Goal: Use online tool/utility: Utilize a website feature to perform a specific function

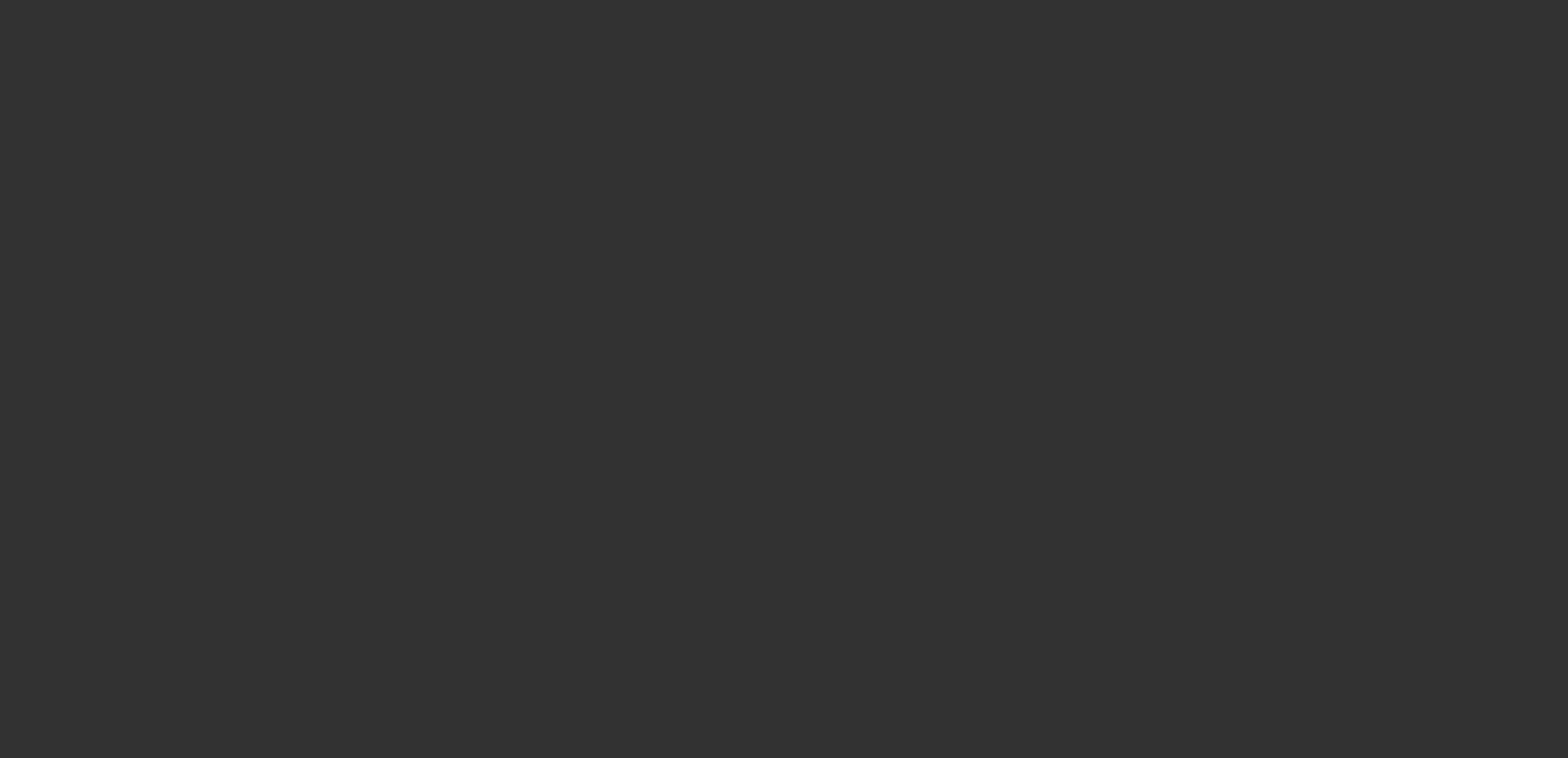
select select "0"
select select "2"
select select "0"
select select "2"
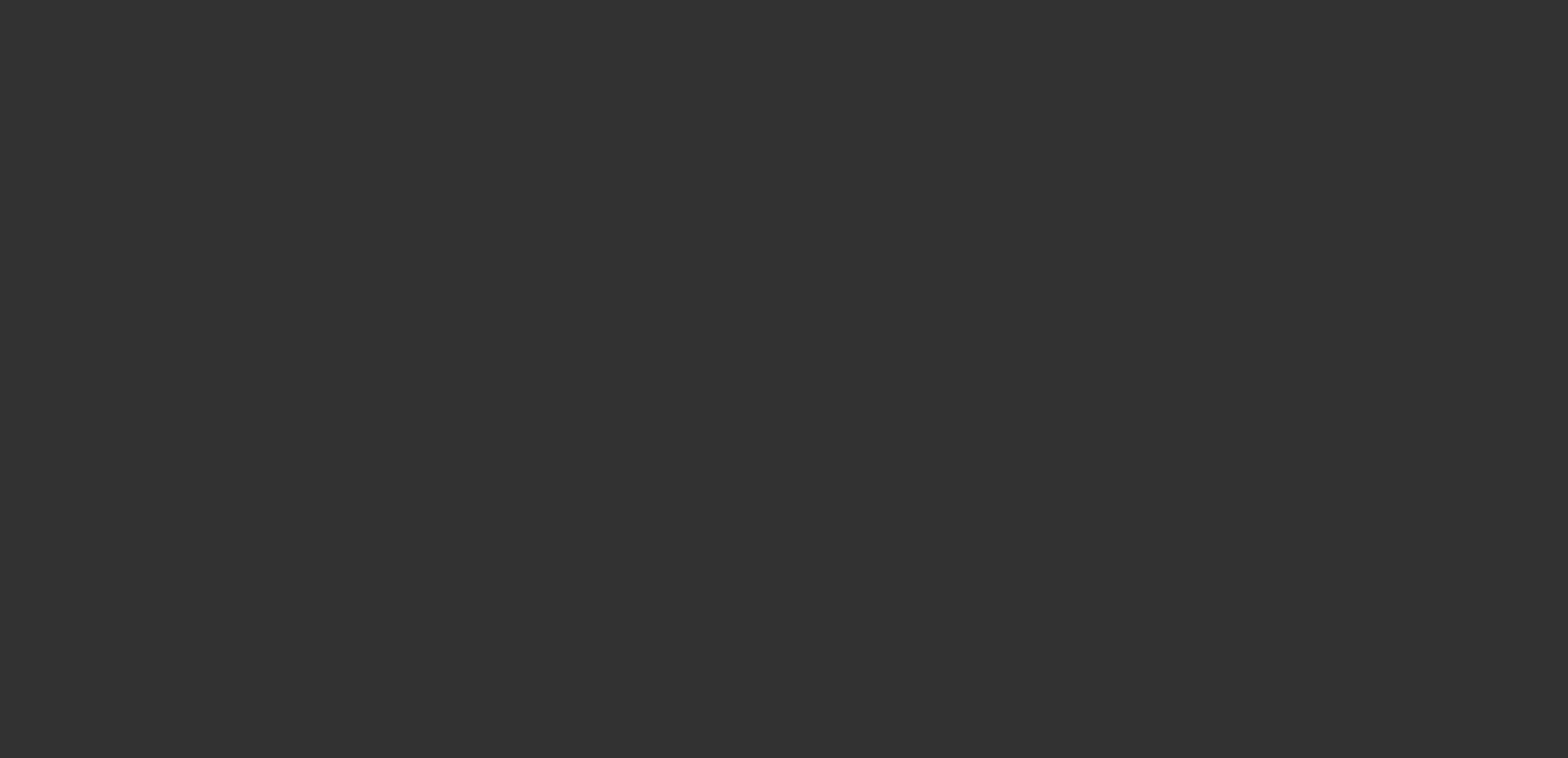
select select "0"
select select "2"
select select "0"
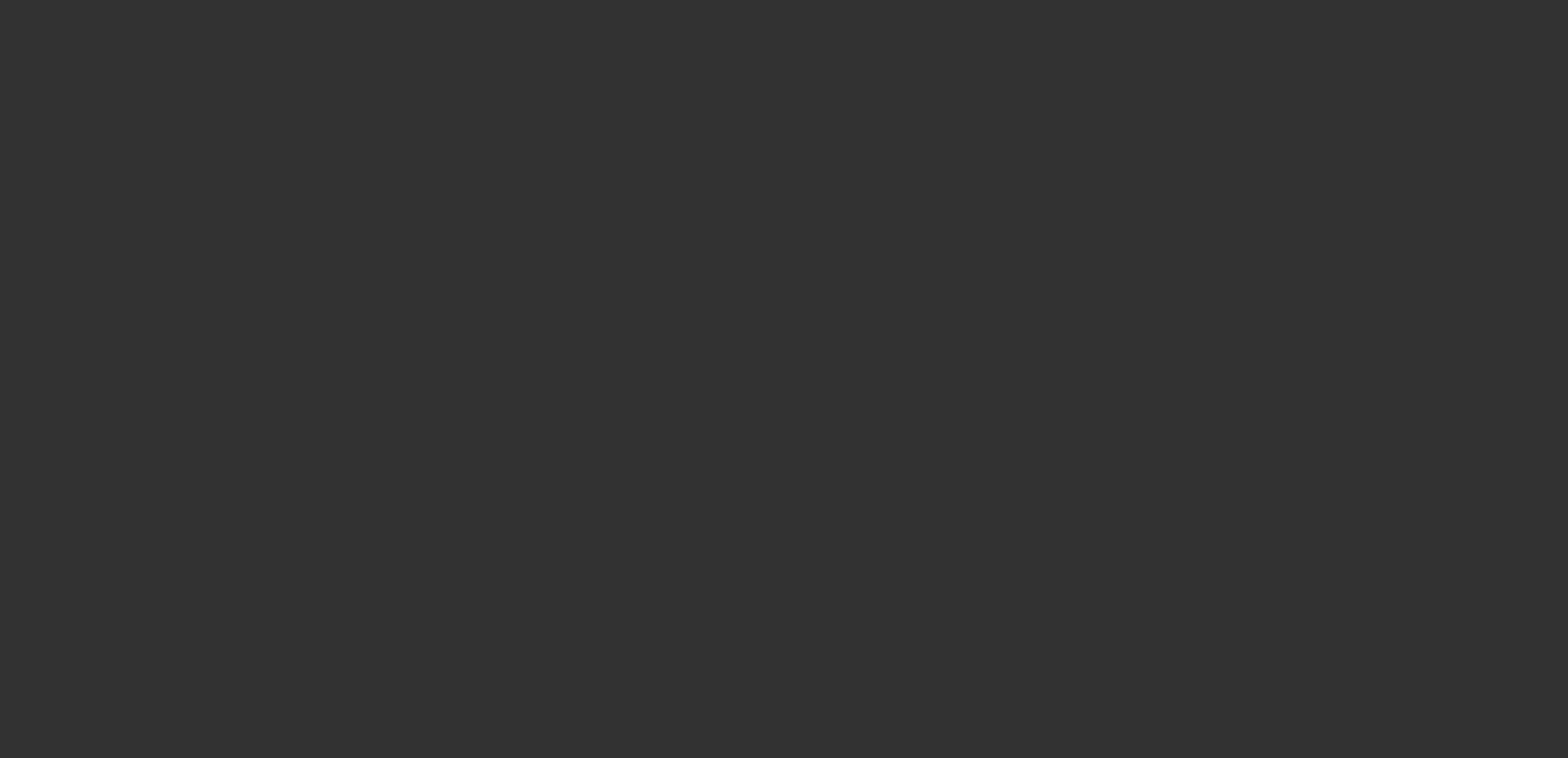
select select "2"
select select "0"
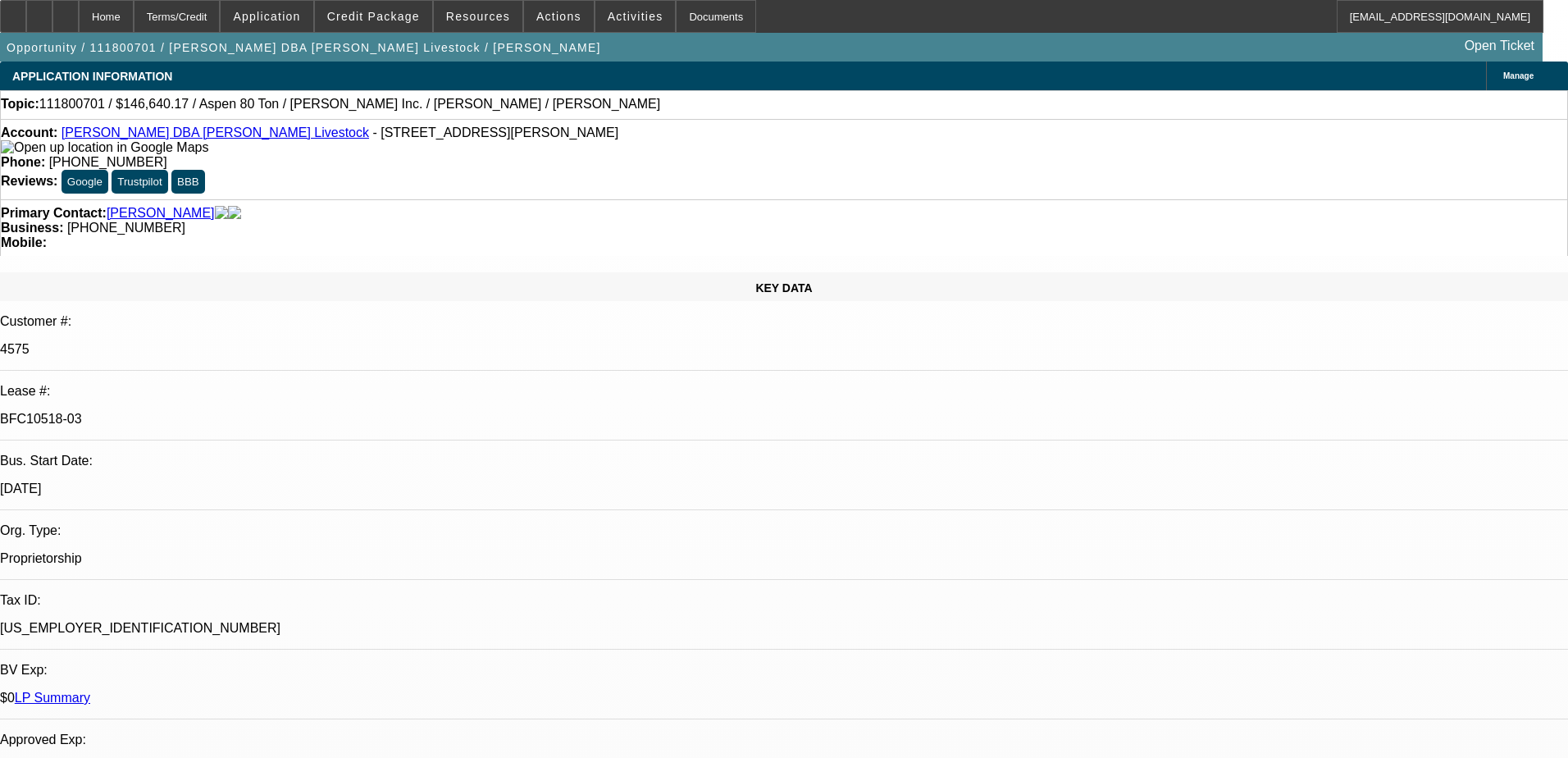
select select "1"
select select "2"
select select "6"
select select "1"
select select "2"
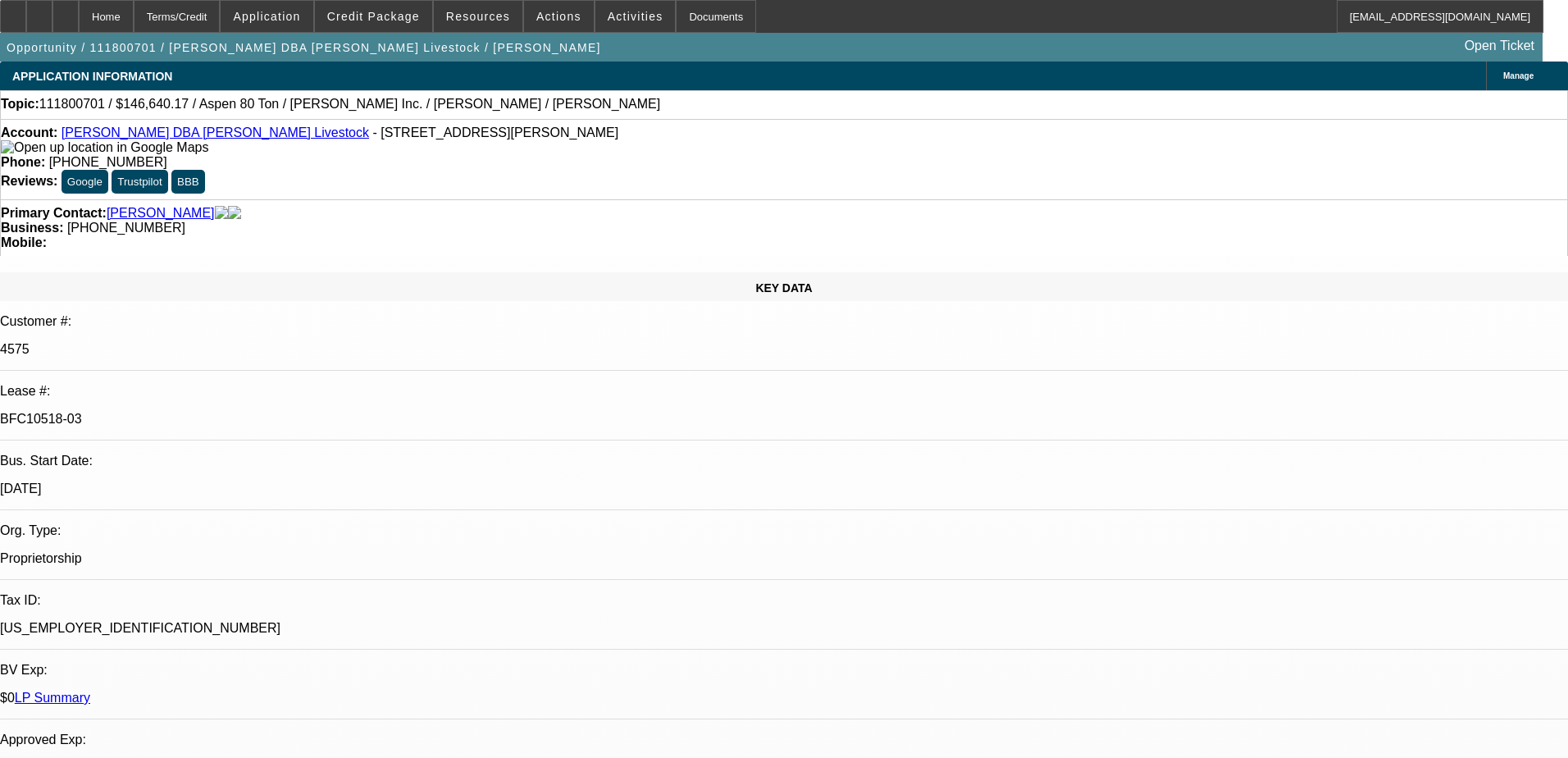
select select "6"
select select "1"
select select "2"
select select "6"
select select "1"
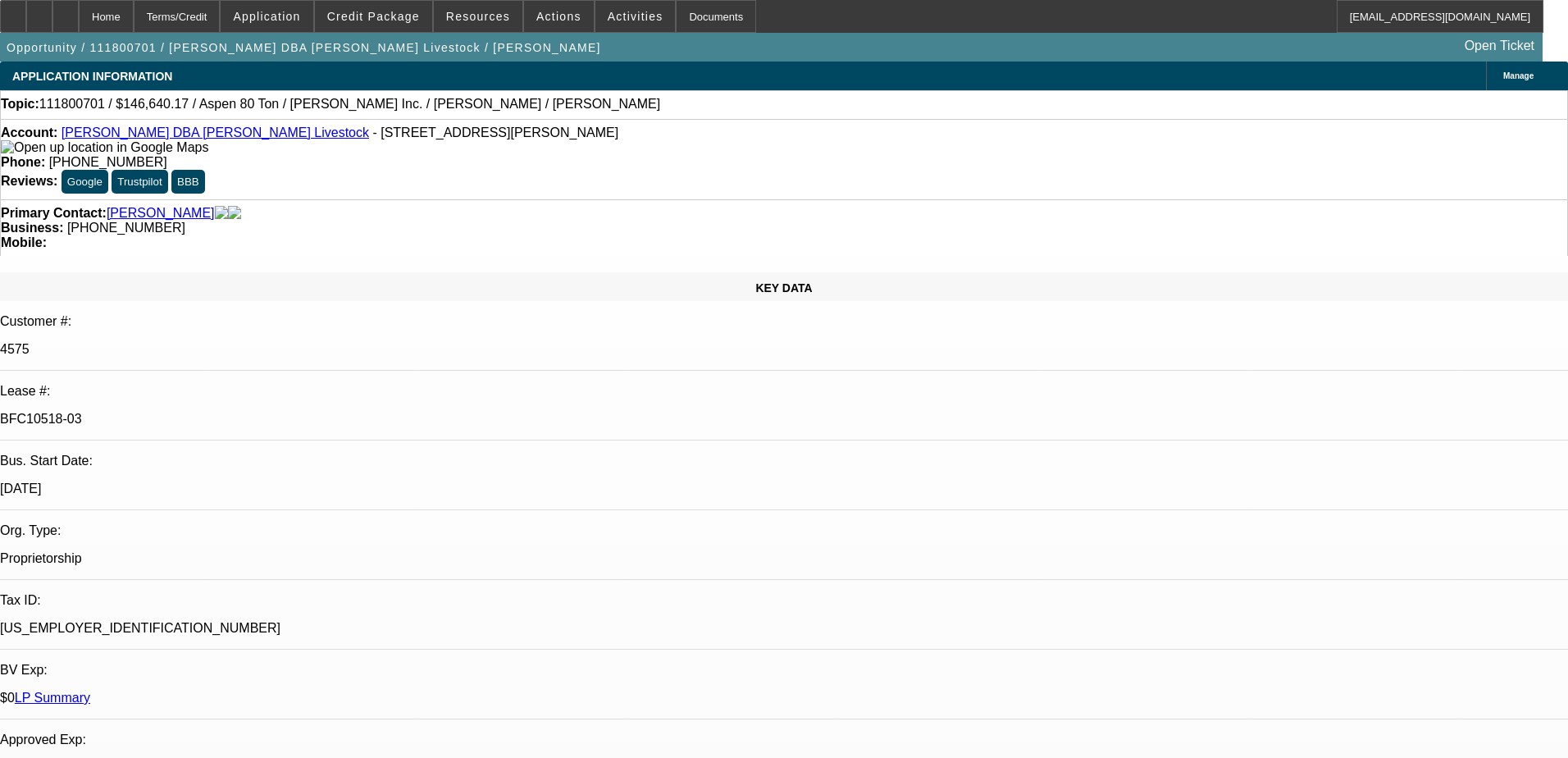
select select "2"
select select "6"
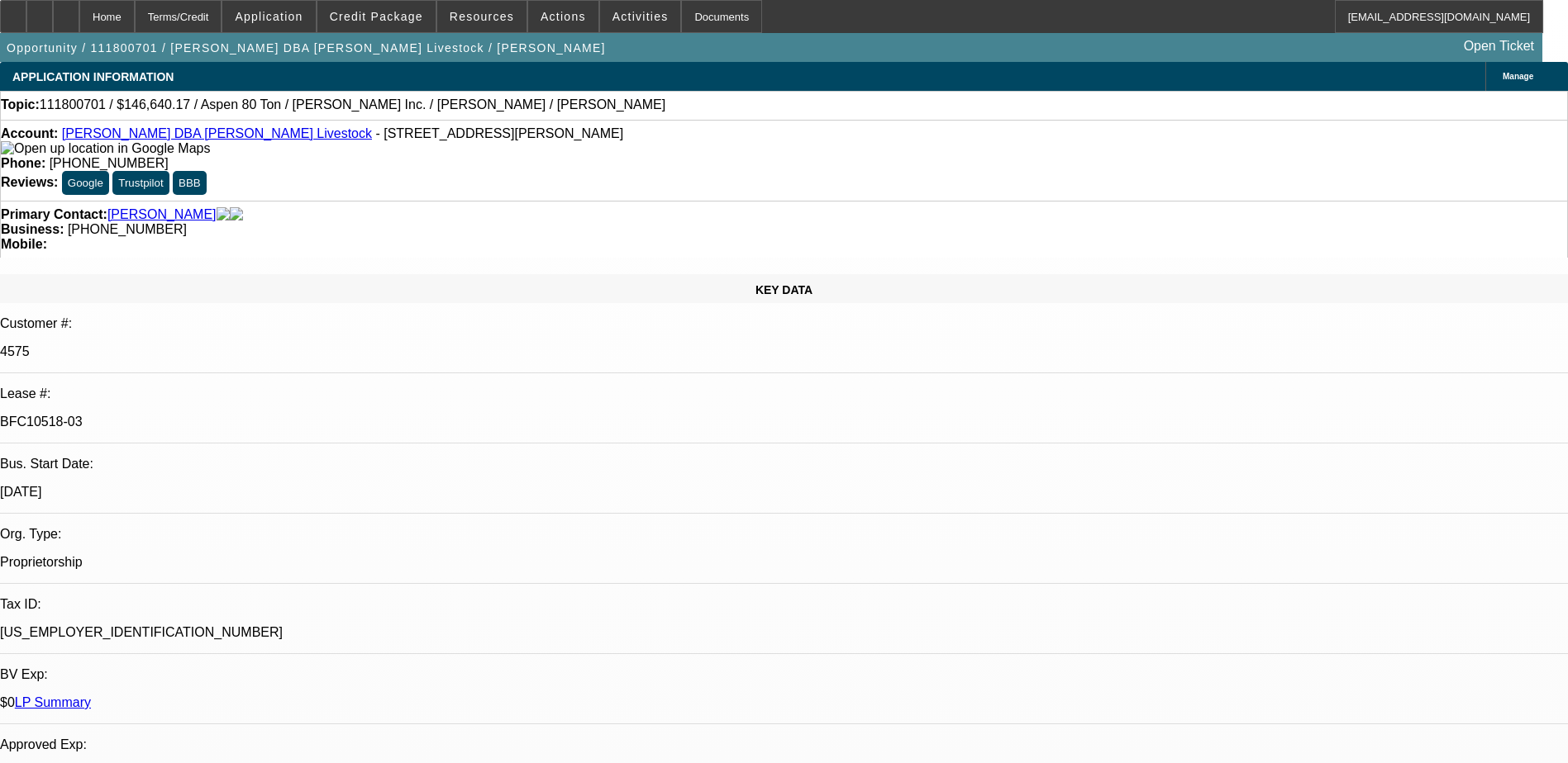
select select "0"
select select "2"
select select "0"
select select "2"
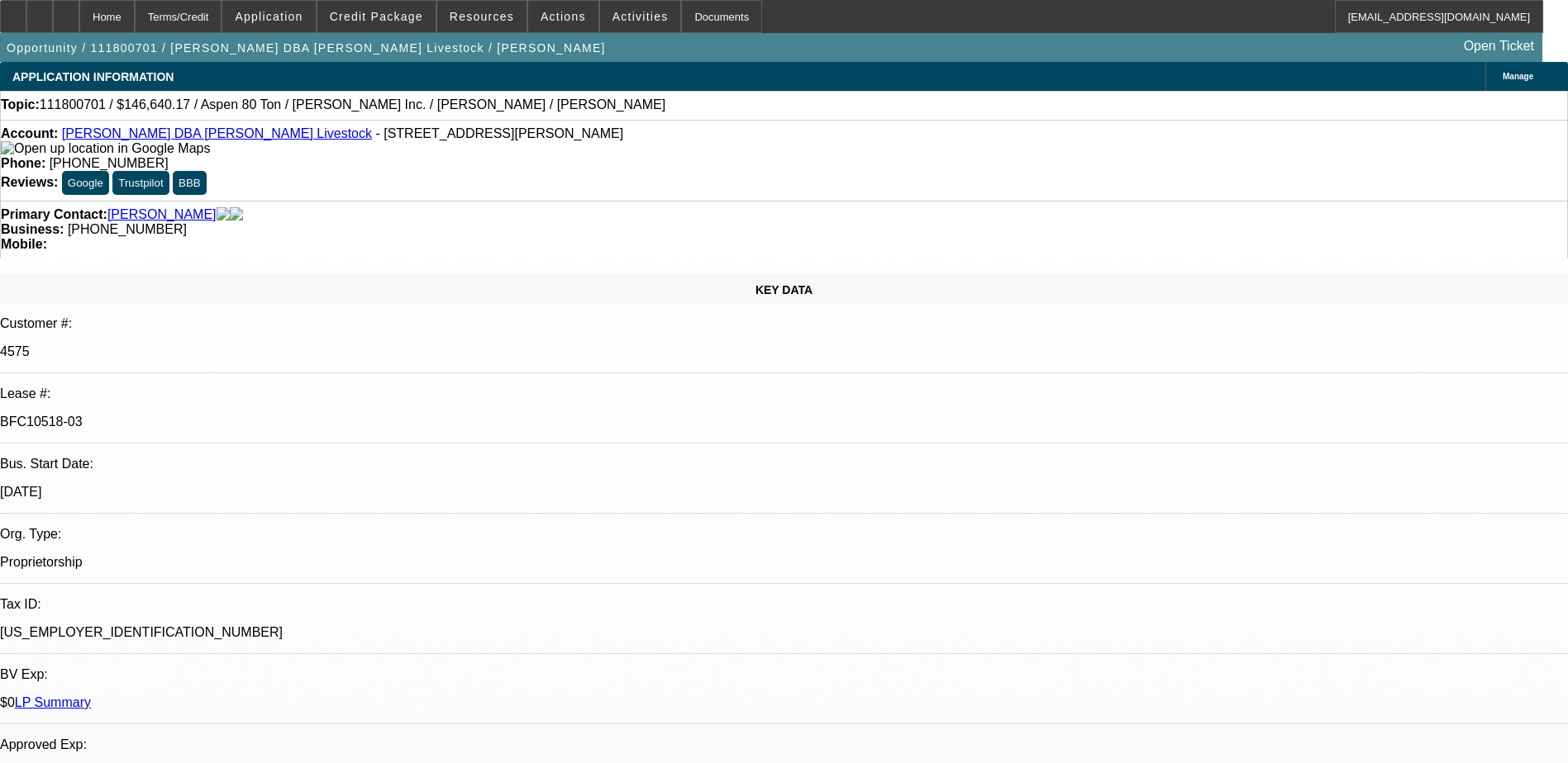
select select "0"
select select "2"
select select "0"
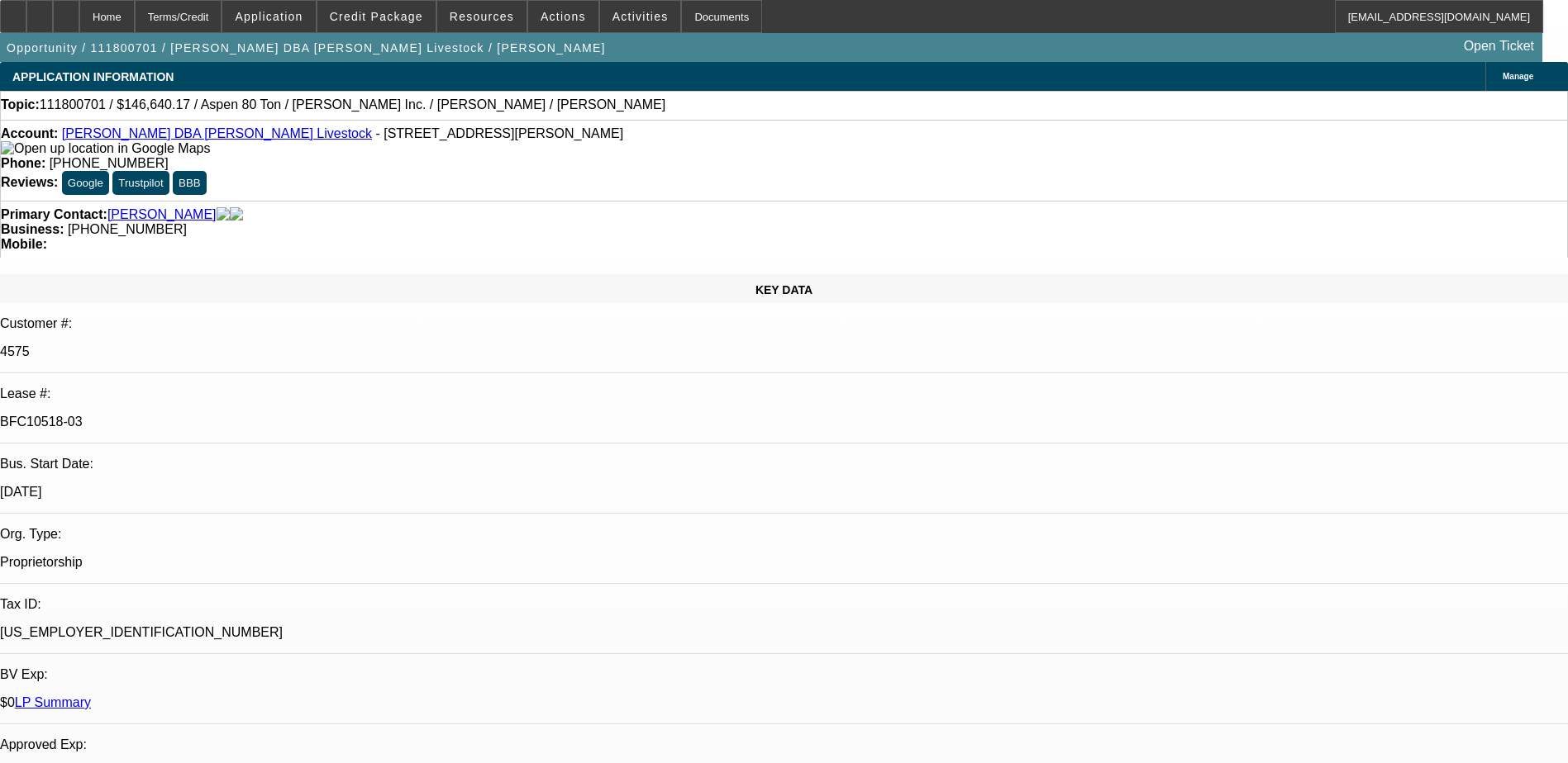
select select "2"
select select "0"
select select "1"
select select "2"
select select "6"
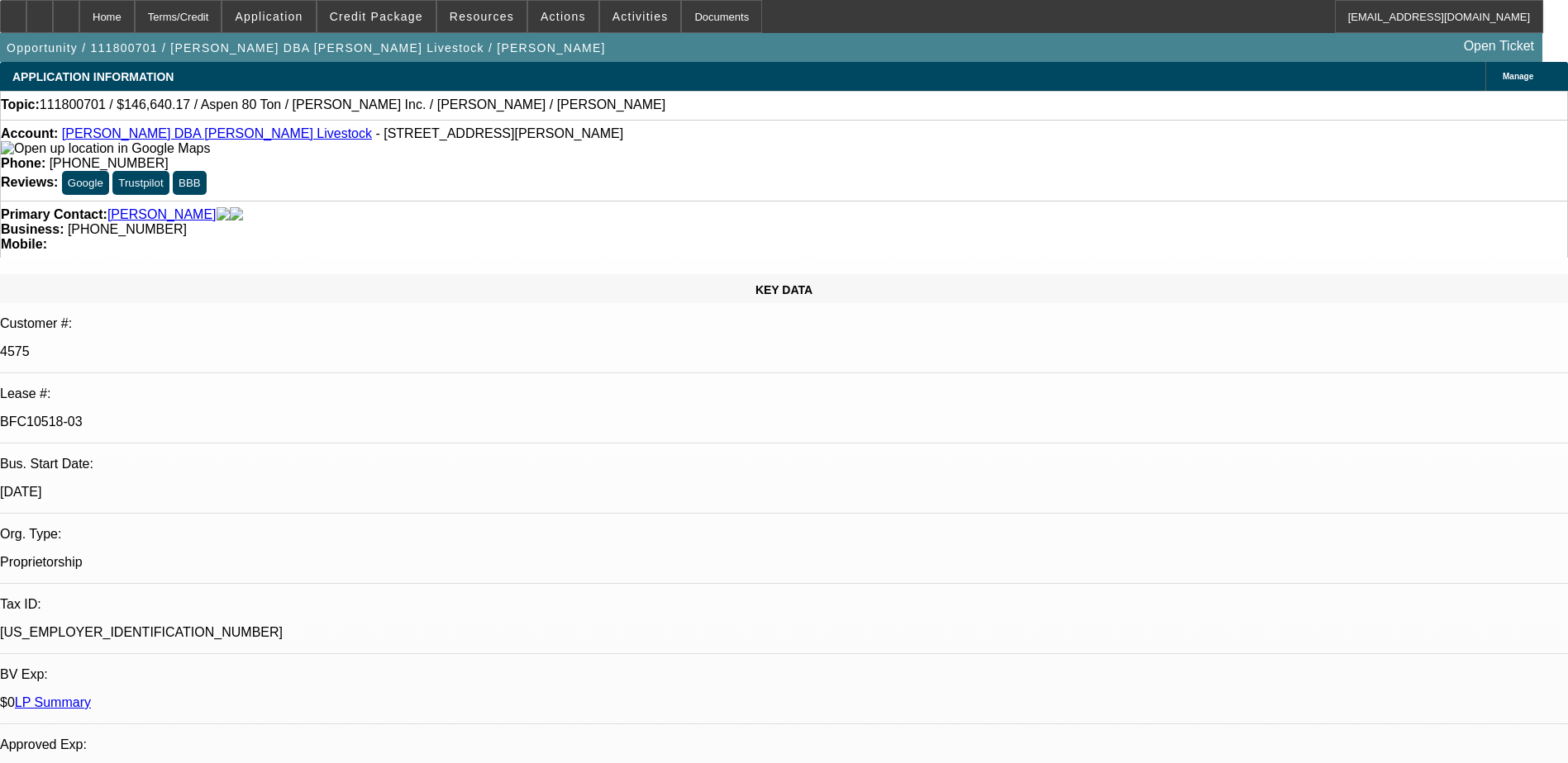
select select "1"
select select "2"
select select "6"
select select "1"
select select "2"
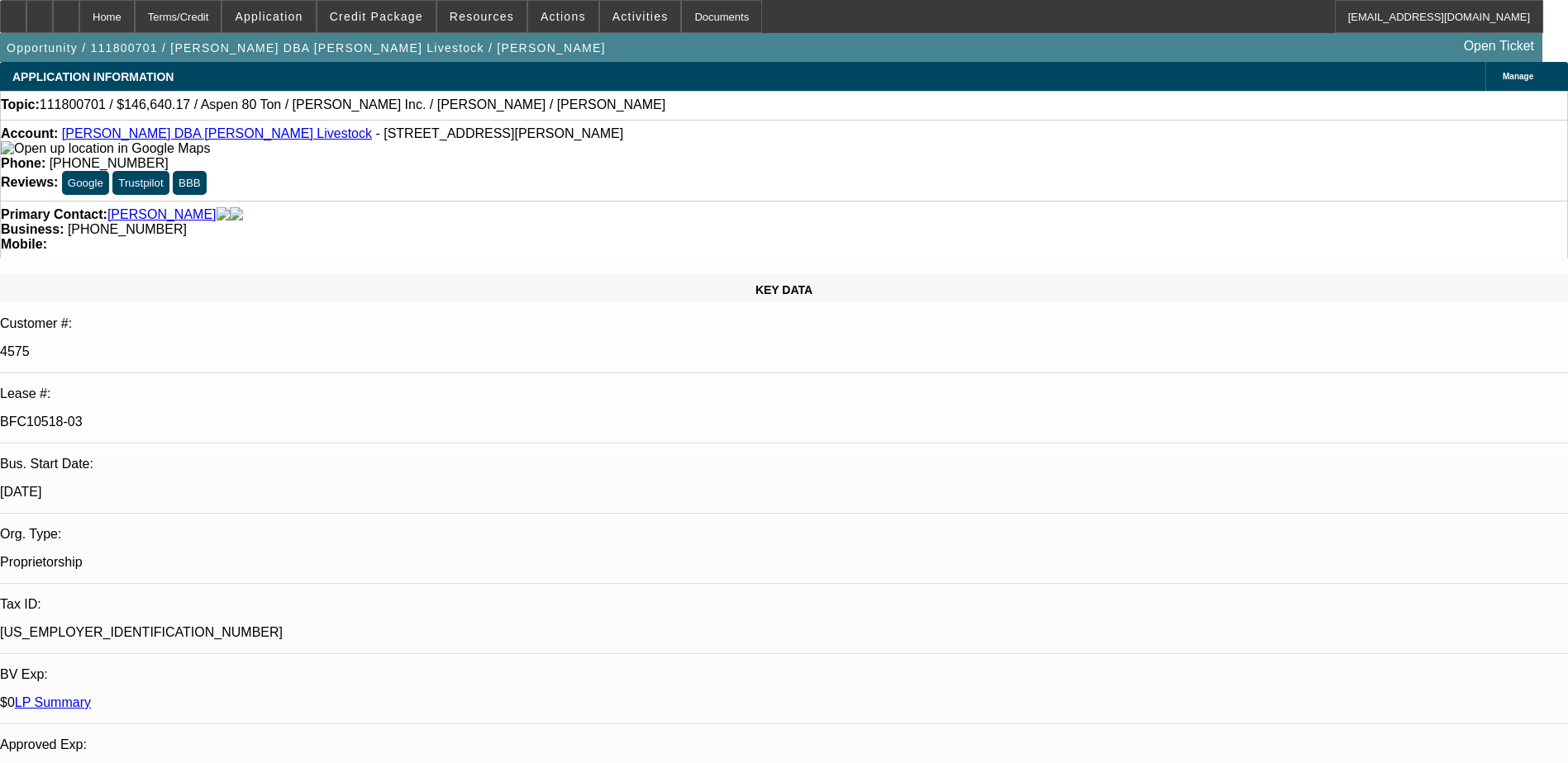
select select "6"
select select "1"
select select "2"
select select "6"
